Goal: Information Seeking & Learning: Learn about a topic

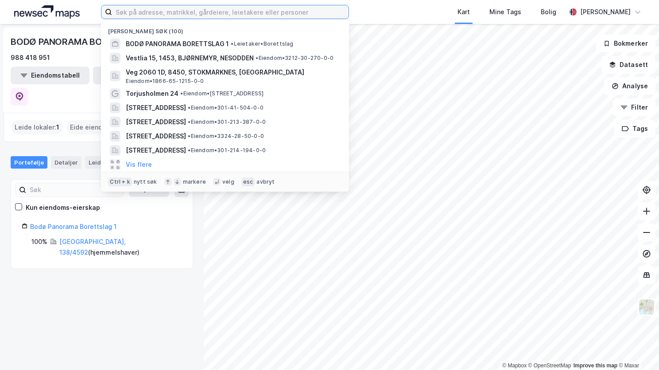
click at [219, 10] on input at bounding box center [230, 11] width 237 height 13
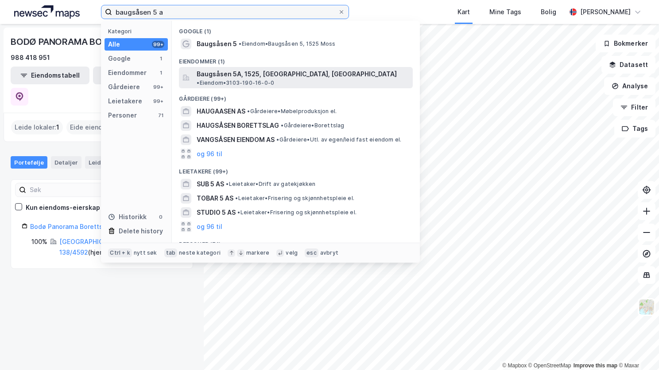
type input "baugsåsen 5 a"
click at [284, 74] on span "Baugsåsen 5A, 1525, MOSS, MOSS" at bounding box center [297, 74] width 200 height 11
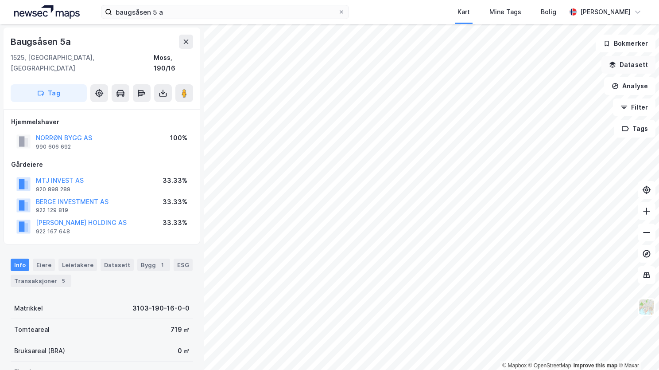
click at [622, 63] on button "Datasett" at bounding box center [629, 65] width 54 height 18
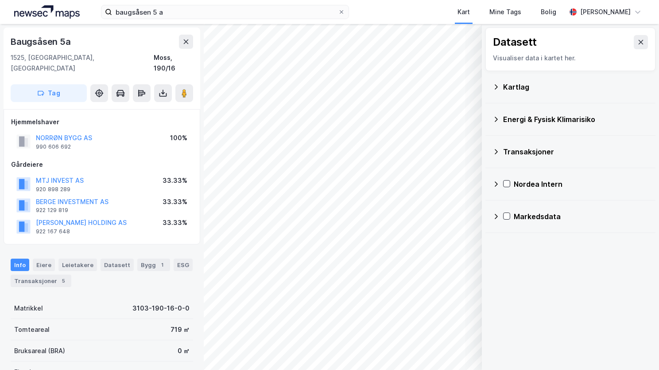
click at [497, 88] on icon at bounding box center [496, 86] width 7 height 7
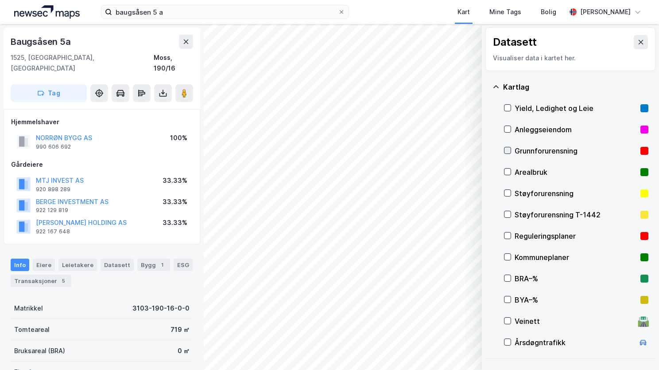
click at [511, 149] on div at bounding box center [507, 150] width 7 height 7
click at [494, 82] on div "Kartlag" at bounding box center [571, 86] width 156 height 21
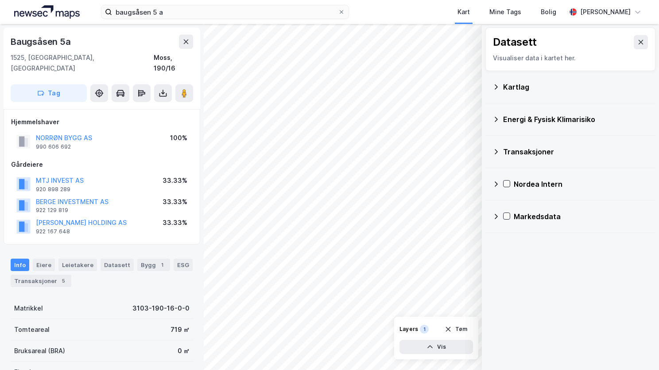
click at [497, 117] on icon at bounding box center [496, 119] width 7 height 7
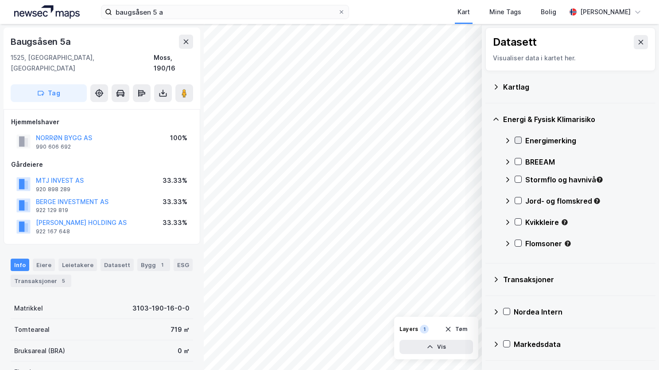
click at [518, 137] on icon at bounding box center [518, 140] width 6 height 6
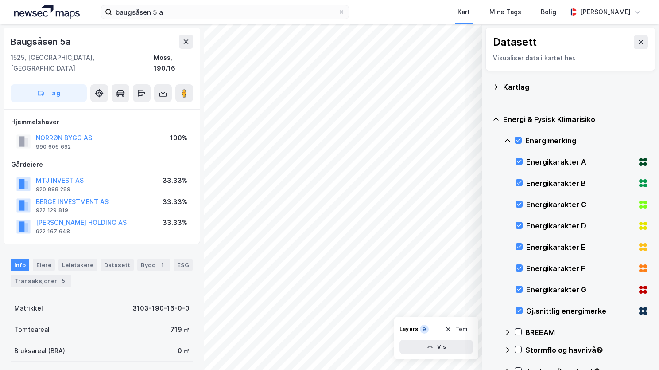
click at [505, 137] on icon at bounding box center [507, 140] width 7 height 7
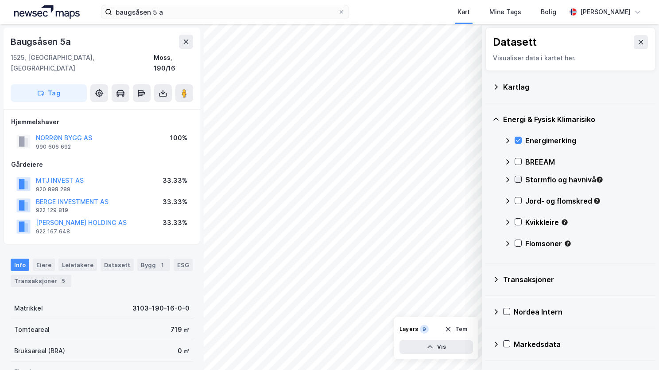
click at [519, 179] on icon at bounding box center [518, 179] width 6 height 6
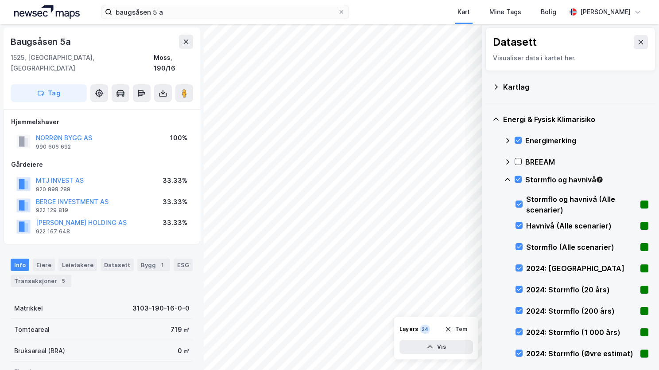
click at [506, 178] on icon at bounding box center [507, 179] width 7 height 7
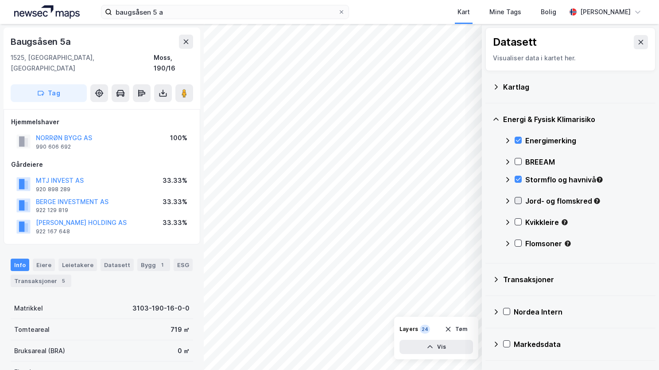
click at [518, 201] on icon at bounding box center [518, 200] width 6 height 6
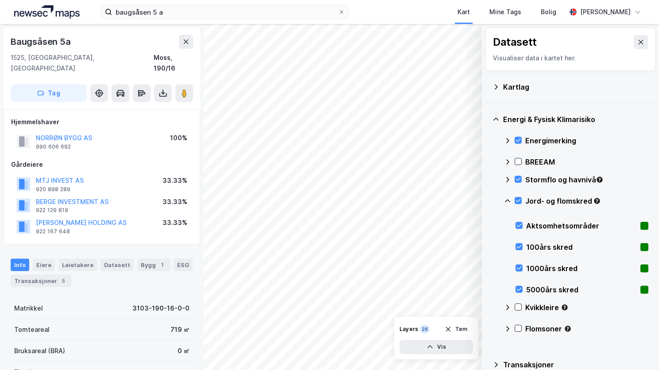
click at [509, 200] on icon at bounding box center [507, 200] width 5 height 3
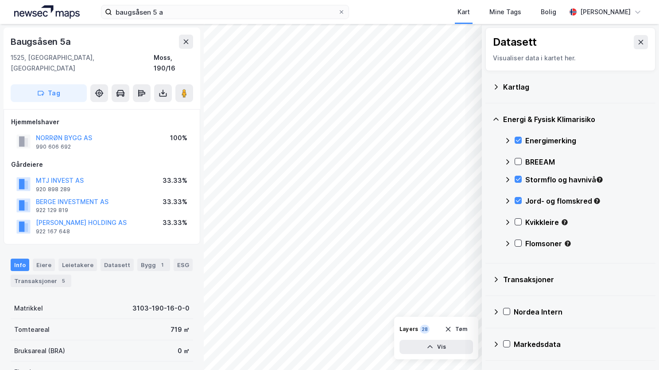
click at [515, 219] on div at bounding box center [518, 221] width 7 height 7
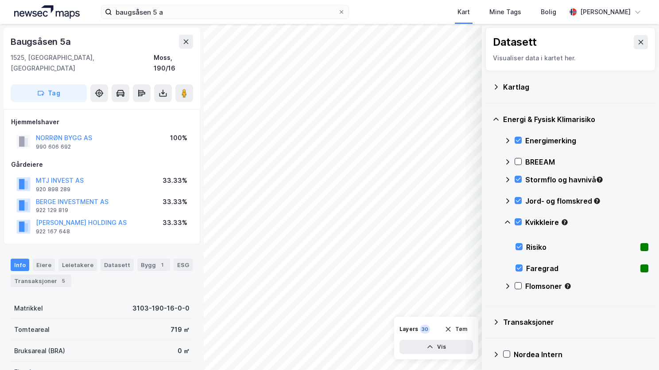
click at [509, 221] on icon at bounding box center [507, 221] width 7 height 7
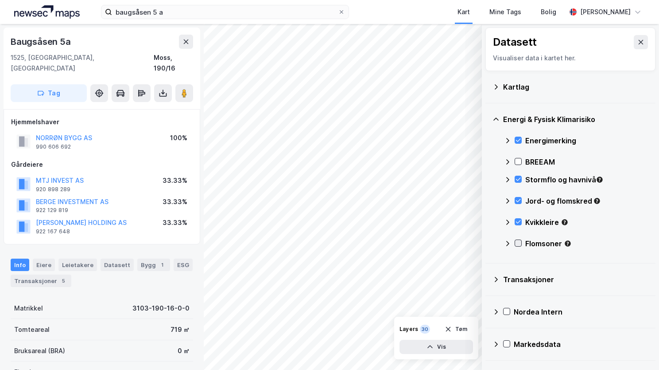
drag, startPoint x: 520, startPoint y: 249, endPoint x: 515, endPoint y: 241, distance: 9.0
click at [518, 245] on div "Flomsoner" at bounding box center [576, 246] width 144 height 21
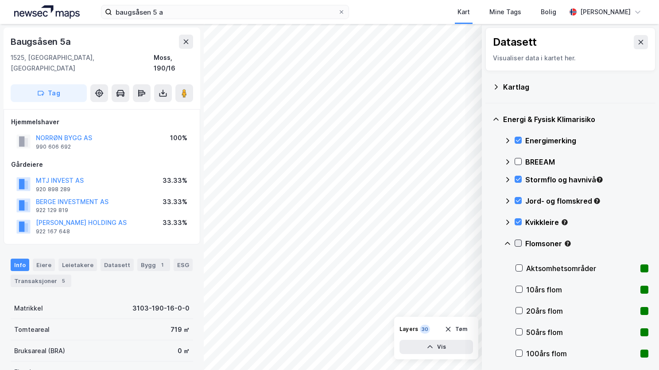
click at [515, 244] on div at bounding box center [518, 242] width 7 height 7
click at [510, 240] on icon at bounding box center [507, 243] width 7 height 7
